Goal: Information Seeking & Learning: Find specific fact

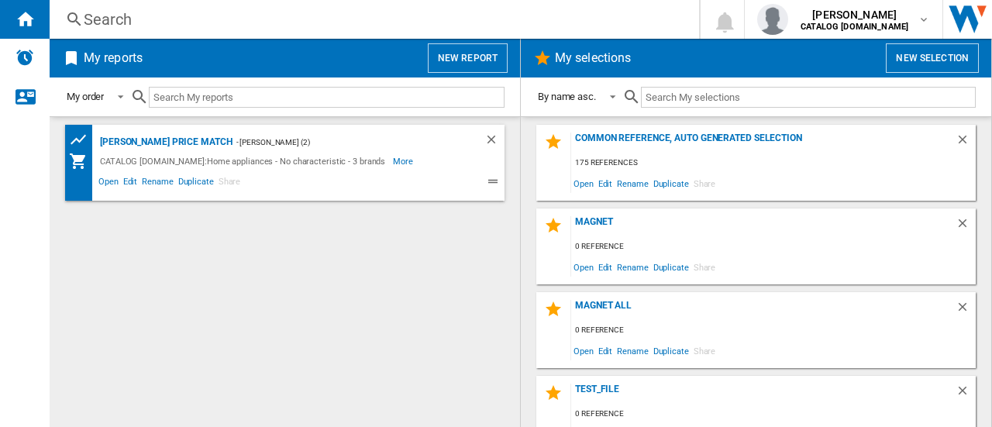
click at [131, 26] on div "Search" at bounding box center [371, 20] width 575 height 22
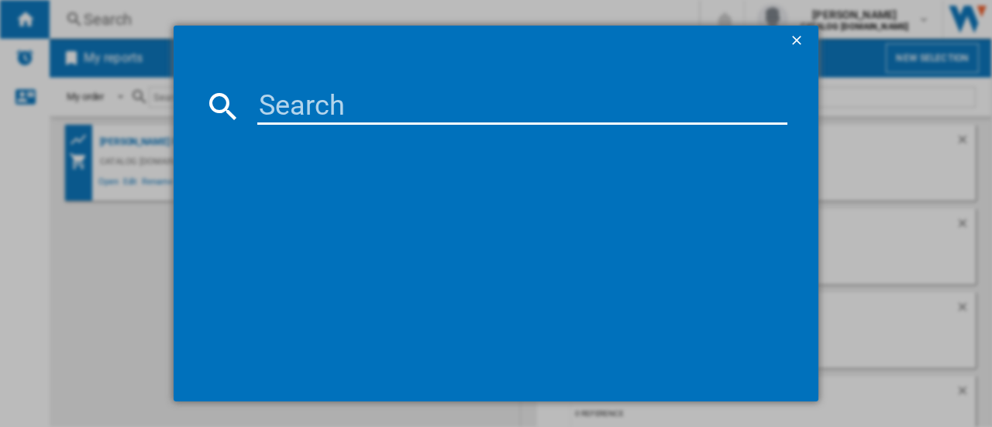
click at [340, 101] on input at bounding box center [522, 106] width 530 height 37
type input "l6fbk141b"
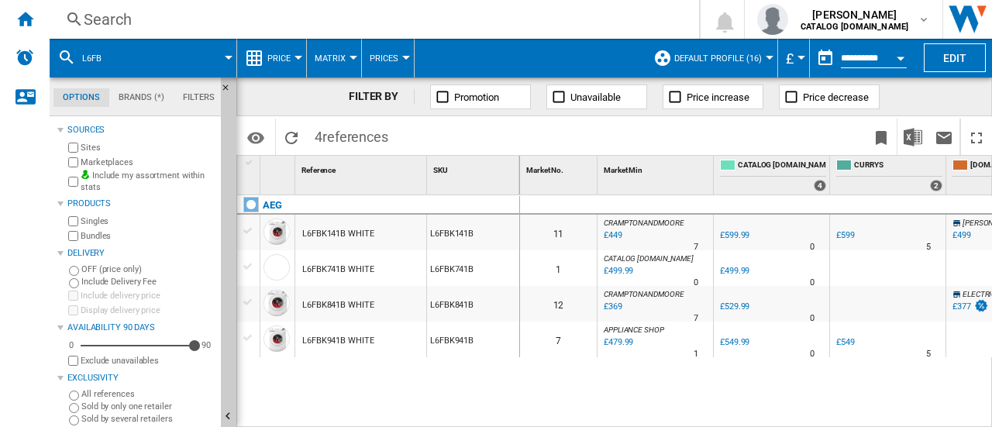
click at [364, 236] on div "L6FBK141B WHITE" at bounding box center [338, 234] width 72 height 36
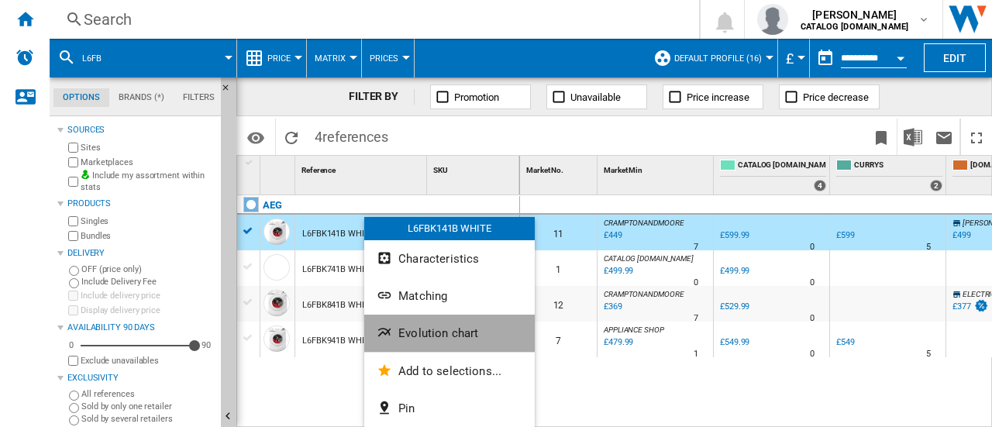
click at [435, 339] on span "Evolution chart" at bounding box center [438, 333] width 80 height 14
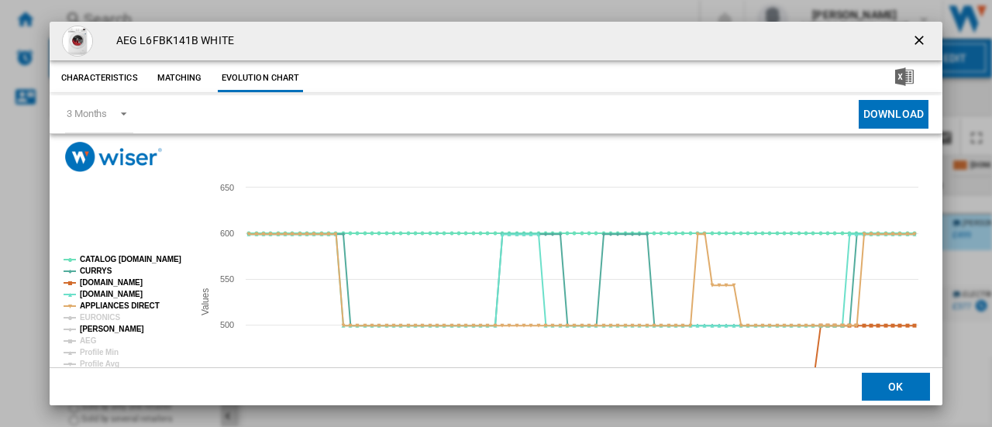
click at [114, 331] on tspan "[PERSON_NAME]" at bounding box center [112, 329] width 64 height 9
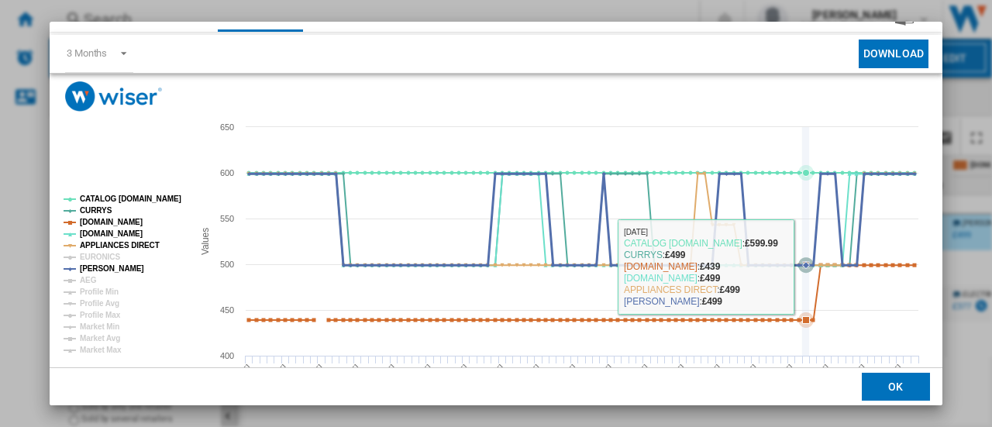
scroll to position [62, 0]
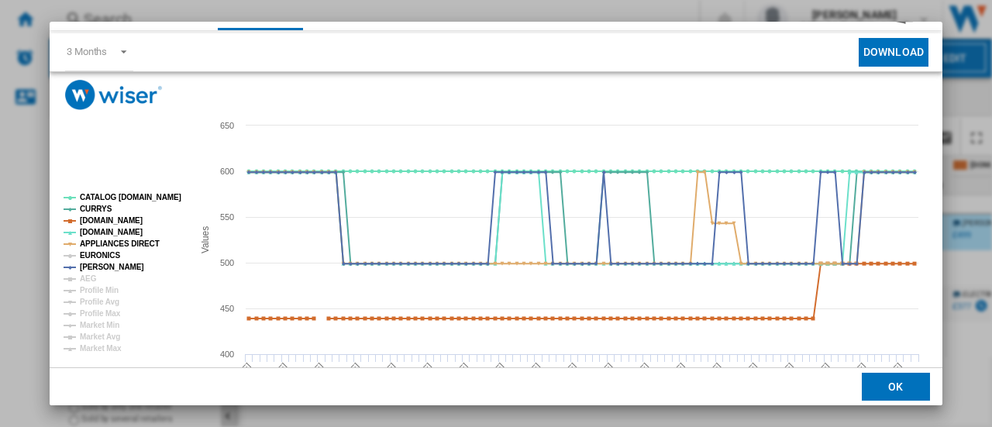
click at [98, 258] on tspan "EURONICS" at bounding box center [100, 255] width 40 height 9
click at [917, 377] on button "OK" at bounding box center [896, 387] width 68 height 28
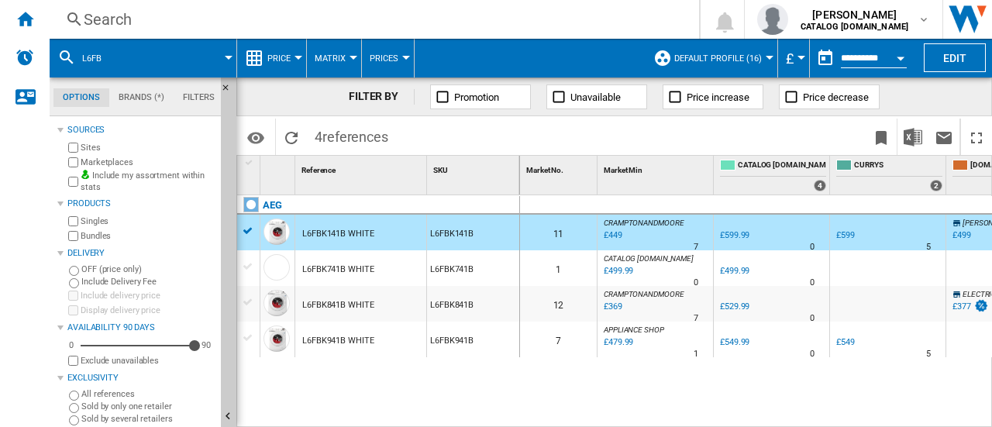
click at [617, 234] on div "£449" at bounding box center [611, 235] width 21 height 15
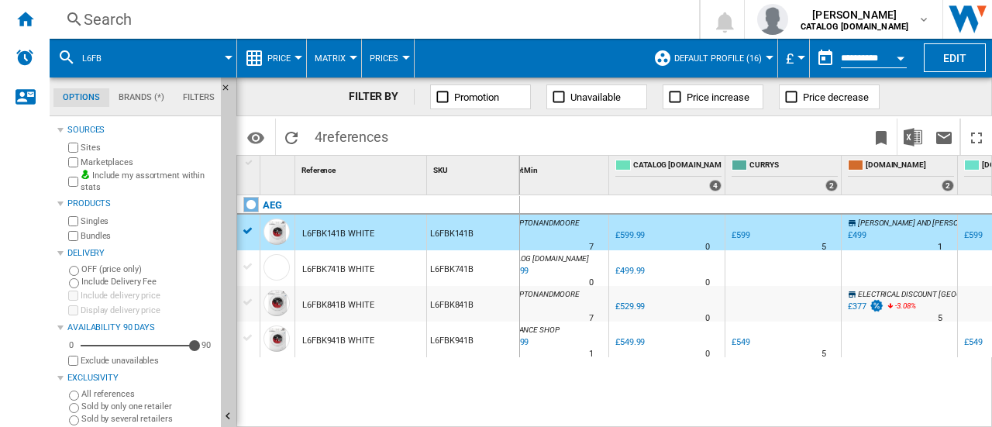
scroll to position [0, 225]
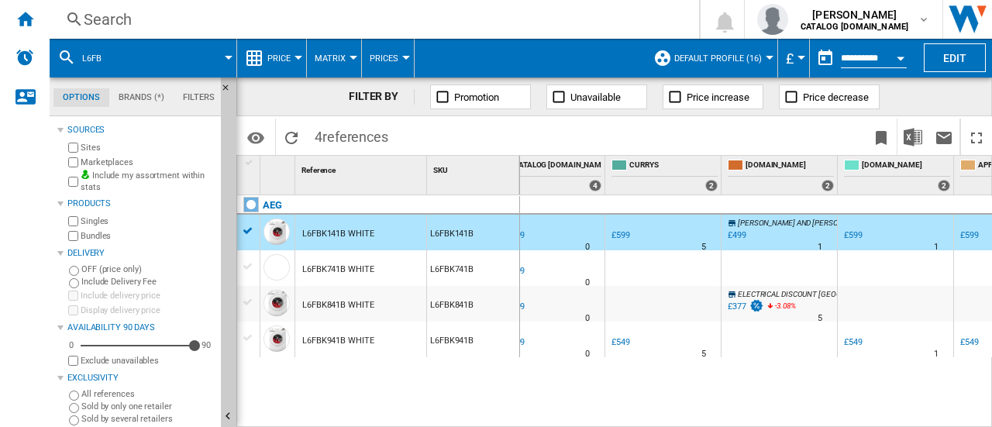
click at [738, 233] on div "£499" at bounding box center [737, 235] width 19 height 10
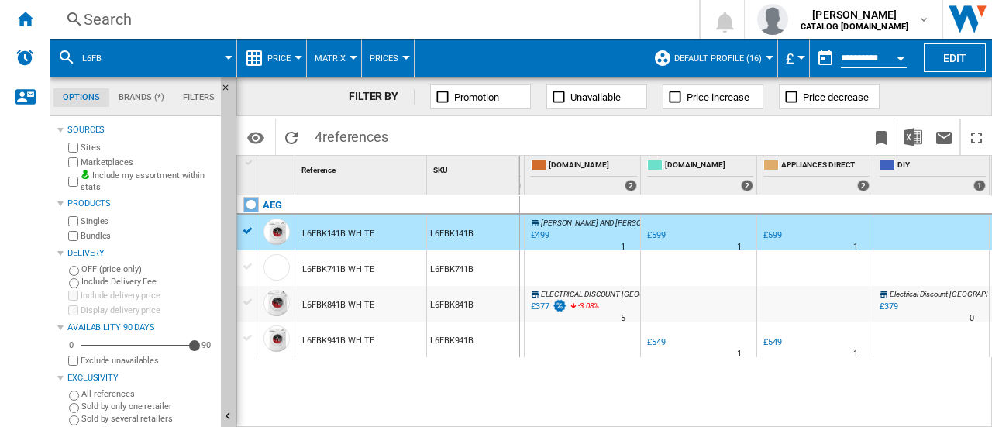
scroll to position [0, 513]
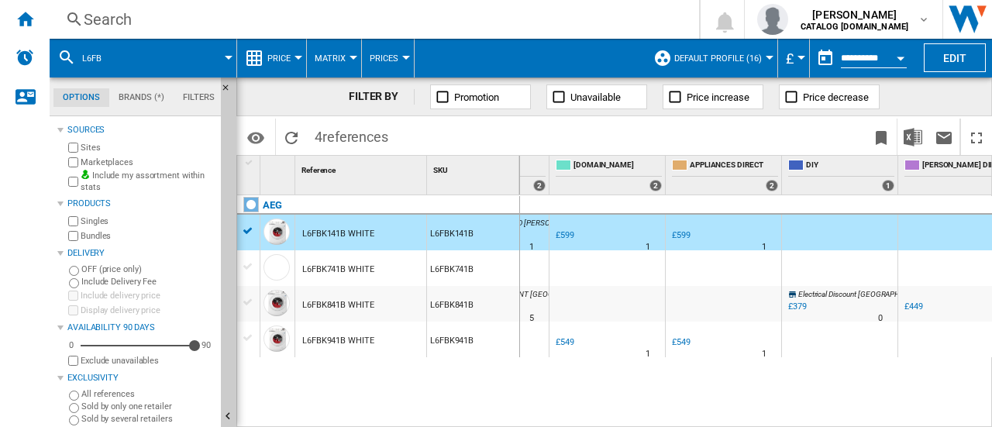
click at [680, 232] on div "£599" at bounding box center [681, 235] width 19 height 10
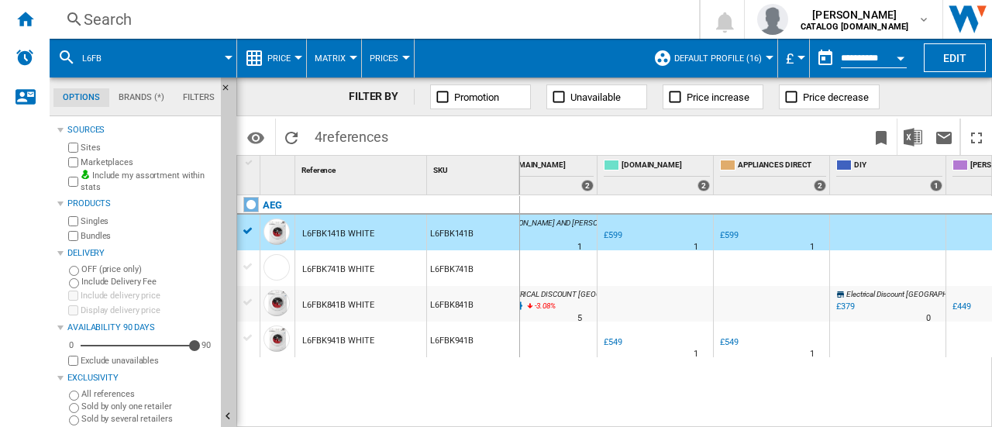
scroll to position [0, 0]
